Goal: Book appointment/travel/reservation

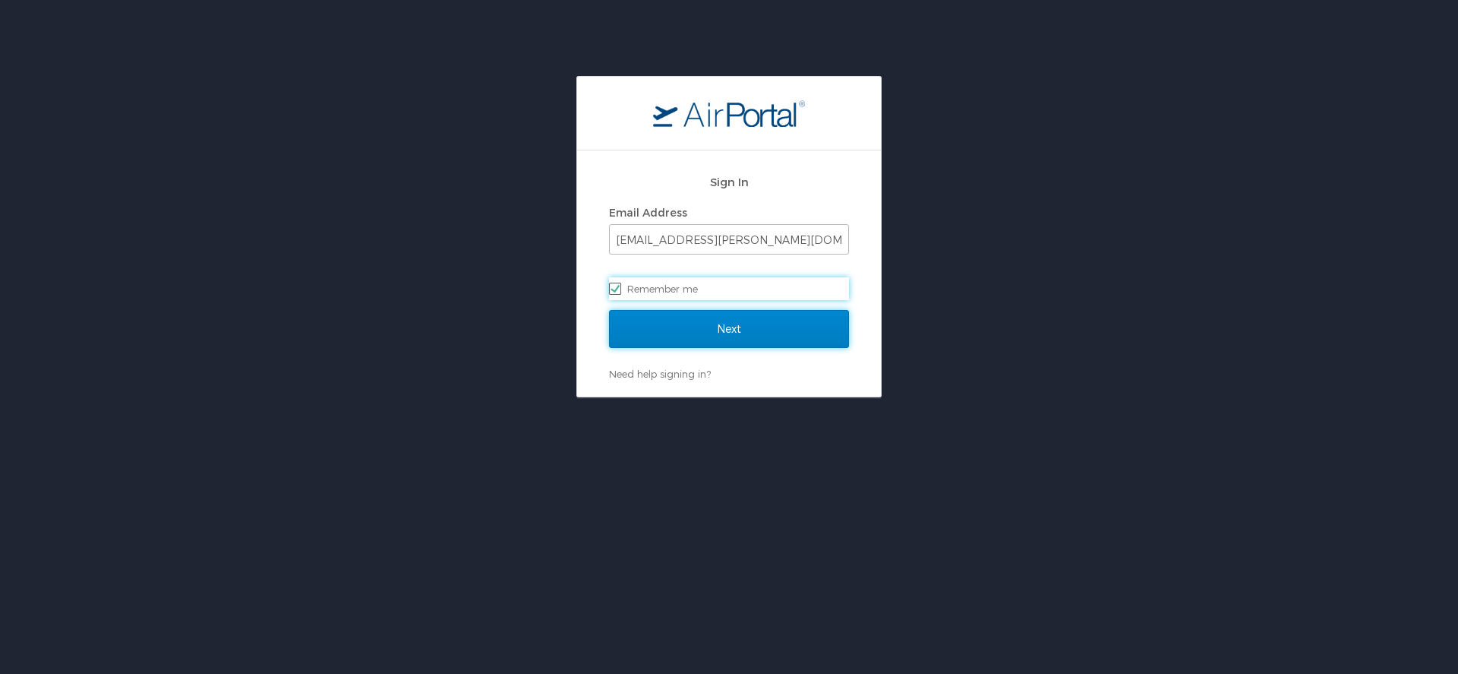
click at [639, 327] on input "Next" at bounding box center [729, 329] width 240 height 38
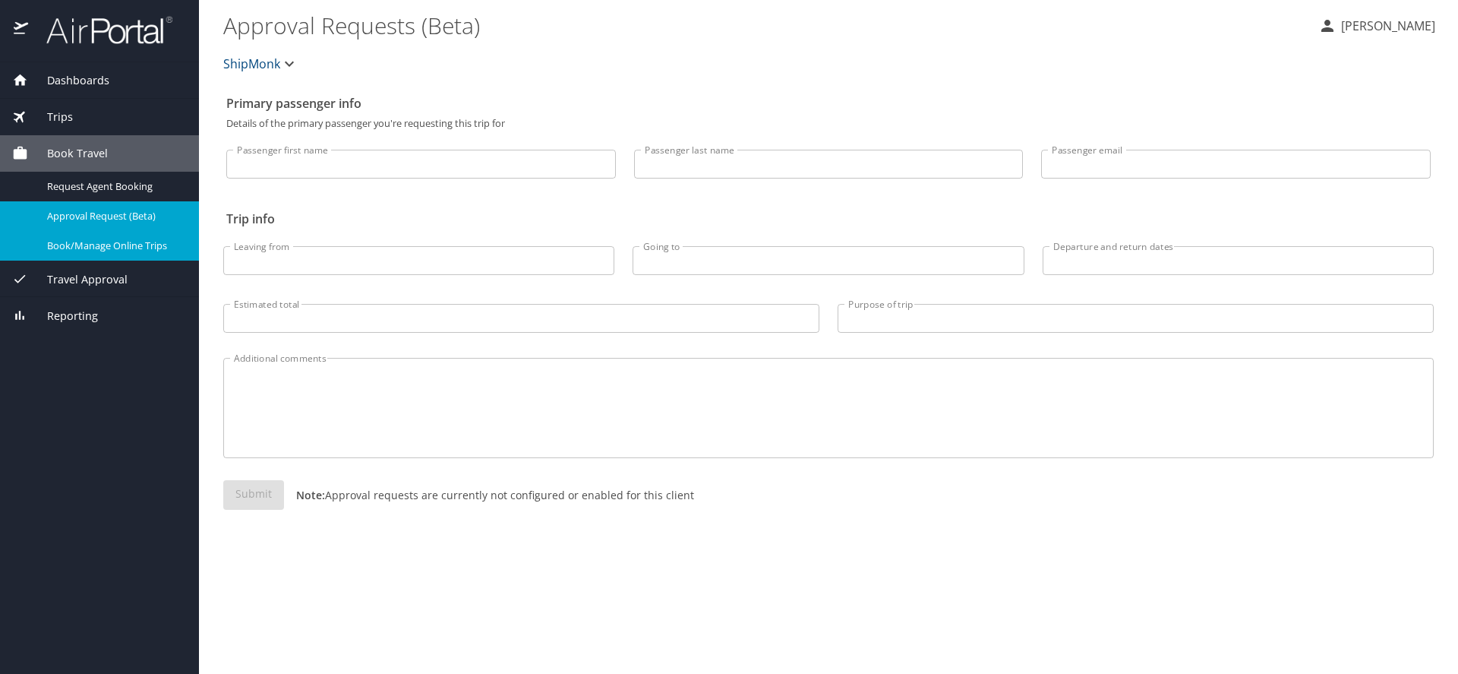
click at [188, 252] on link "Book/Manage Online Trips" at bounding box center [99, 246] width 199 height 30
